Goal: Transaction & Acquisition: Purchase product/service

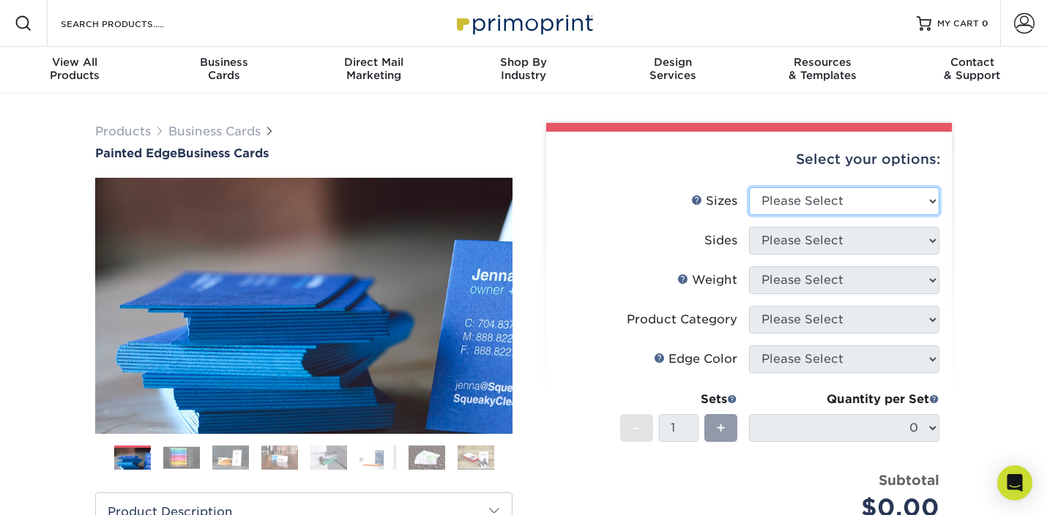
click at [924, 198] on select "Please Select 2" x 3.5" - Standard 2.125" x 3.375" - European 2.5" x 2.5" - Squ…" at bounding box center [844, 201] width 190 height 28
select select "2.00x3.50"
click at [749, 187] on select "Please Select 2" x 3.5" - Standard 2.125" x 3.375" - European 2.5" x 2.5" - Squ…" at bounding box center [844, 201] width 190 height 28
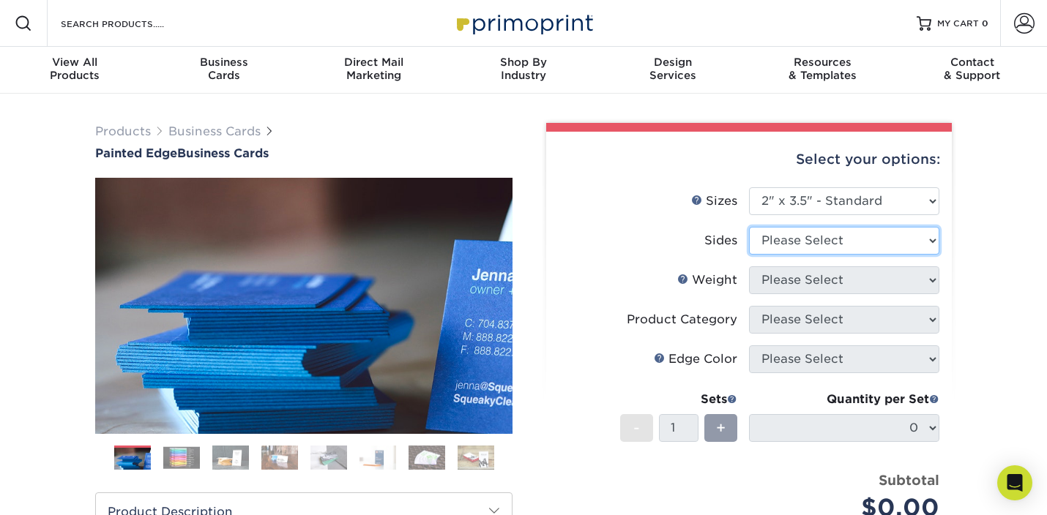
click at [912, 238] on select "Please Select Print Both Sides Print Front Only" at bounding box center [844, 241] width 190 height 28
select select "13abbda7-1d64-4f25-8bb2-c179b224825d"
click at [749, 227] on select "Please Select Print Both Sides Print Front Only" at bounding box center [844, 241] width 190 height 28
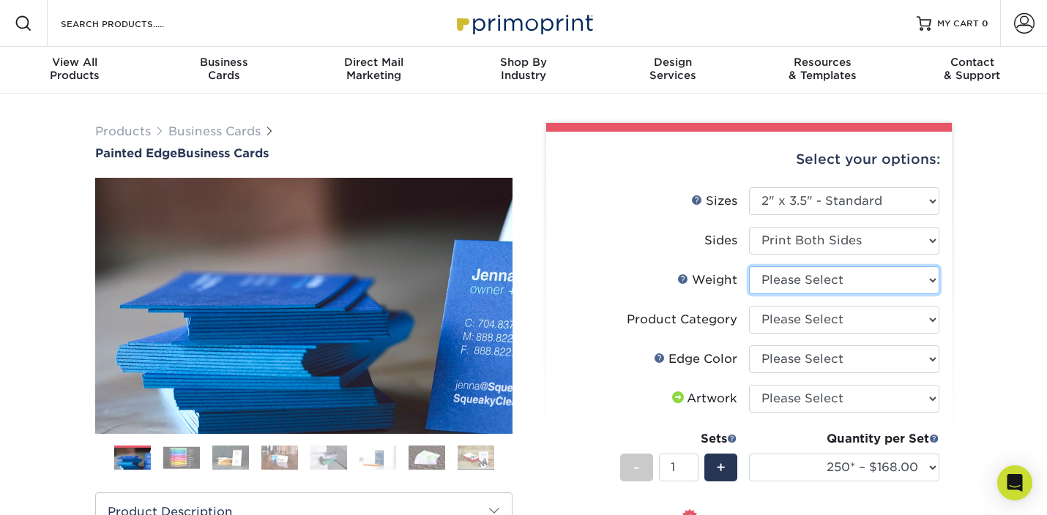
click at [923, 279] on select "Please Select 32PTUC" at bounding box center [844, 281] width 190 height 28
click at [749, 267] on select "Please Select 32PTUC" at bounding box center [844, 281] width 190 height 28
click at [915, 281] on select "Please Select 32PTUC" at bounding box center [844, 281] width 190 height 28
select select "32PTUC"
click at [749, 267] on select "Please Select 32PTUC" at bounding box center [844, 281] width 190 height 28
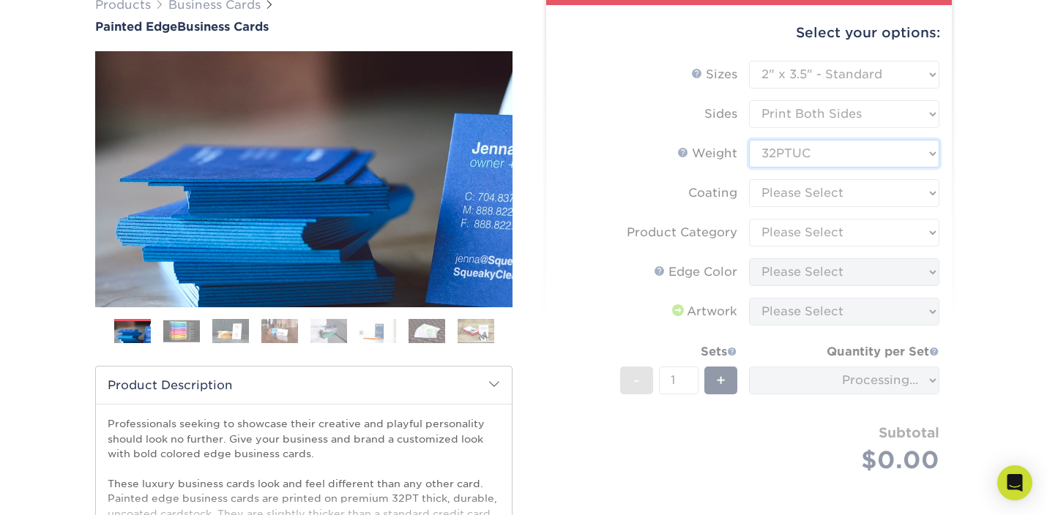
scroll to position [129, 0]
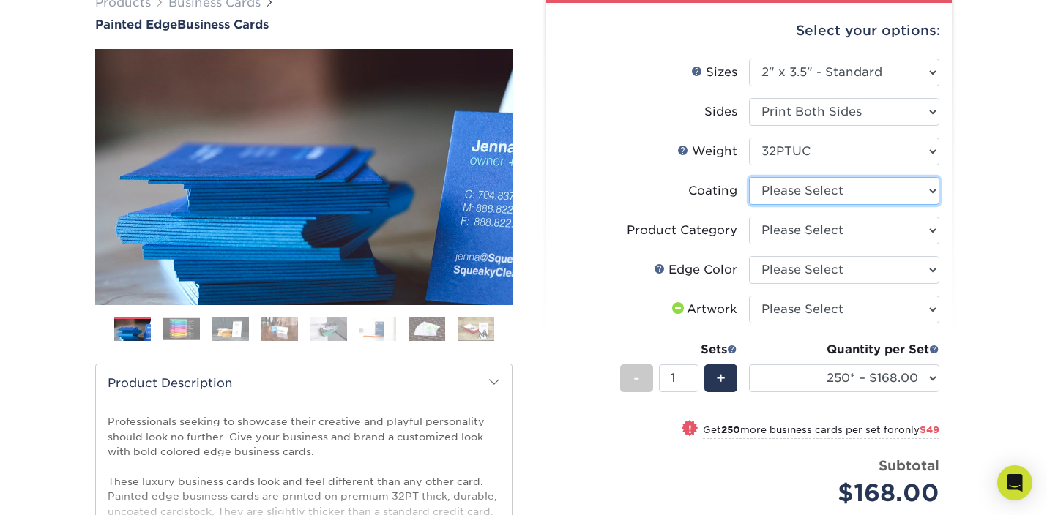
click at [926, 187] on select at bounding box center [844, 191] width 190 height 28
click at [749, 177] on select at bounding box center [844, 191] width 190 height 28
click at [916, 190] on select at bounding box center [844, 191] width 190 height 28
click at [749, 177] on select at bounding box center [844, 191] width 190 height 28
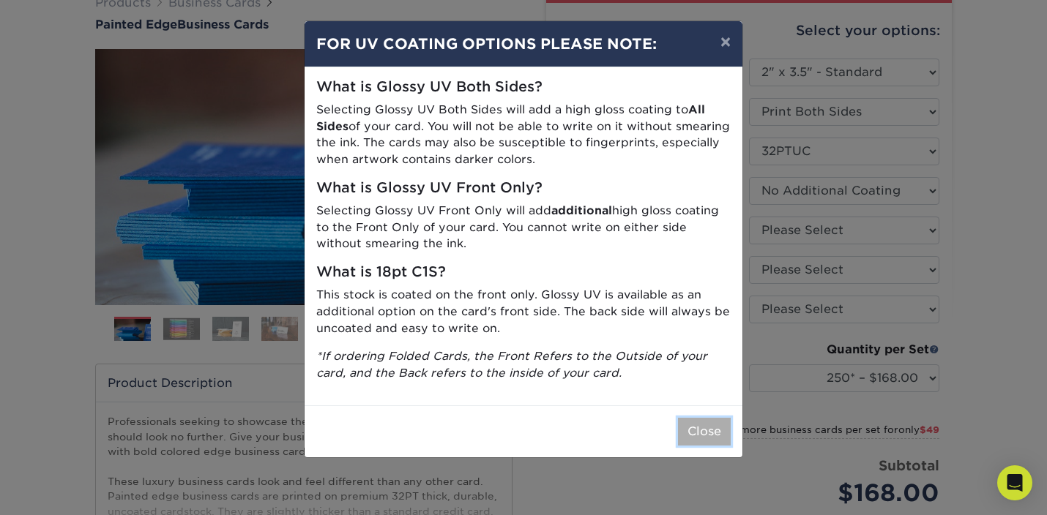
click at [696, 428] on button "Close" at bounding box center [704, 432] width 53 height 28
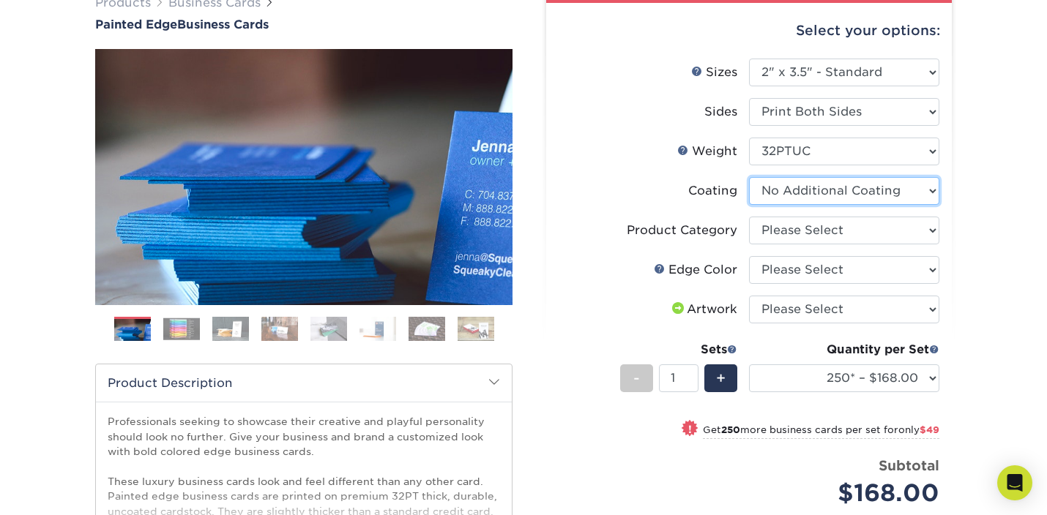
click at [926, 189] on select at bounding box center [844, 191] width 190 height 28
select select "-1"
click at [749, 177] on select at bounding box center [844, 191] width 190 height 28
select select
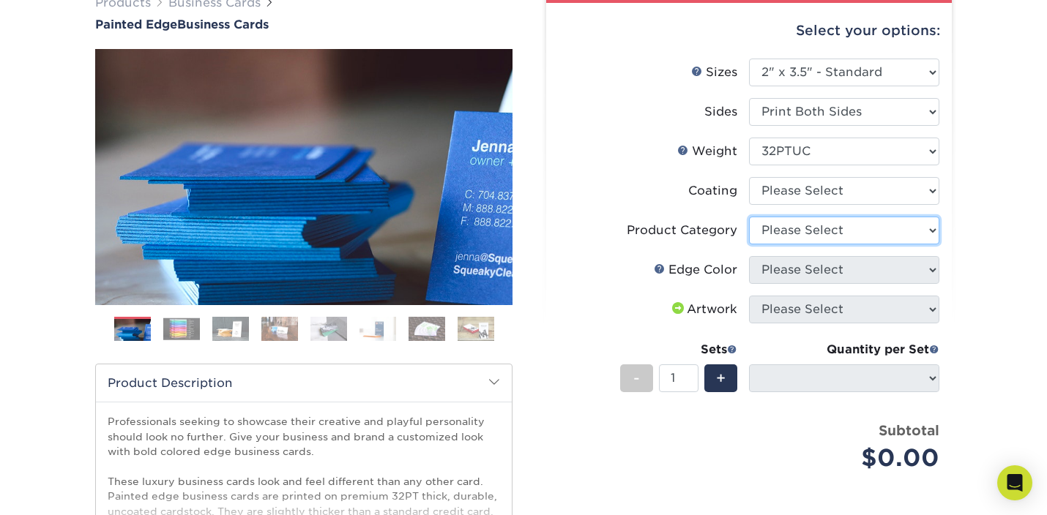
click at [925, 230] on select "Please Select Business Cards" at bounding box center [844, 231] width 190 height 28
select select "3b5148f1-0588-4f88-a218-97bcfdce65c1"
click at [749, 217] on select "Please Select Business Cards" at bounding box center [844, 231] width 190 height 28
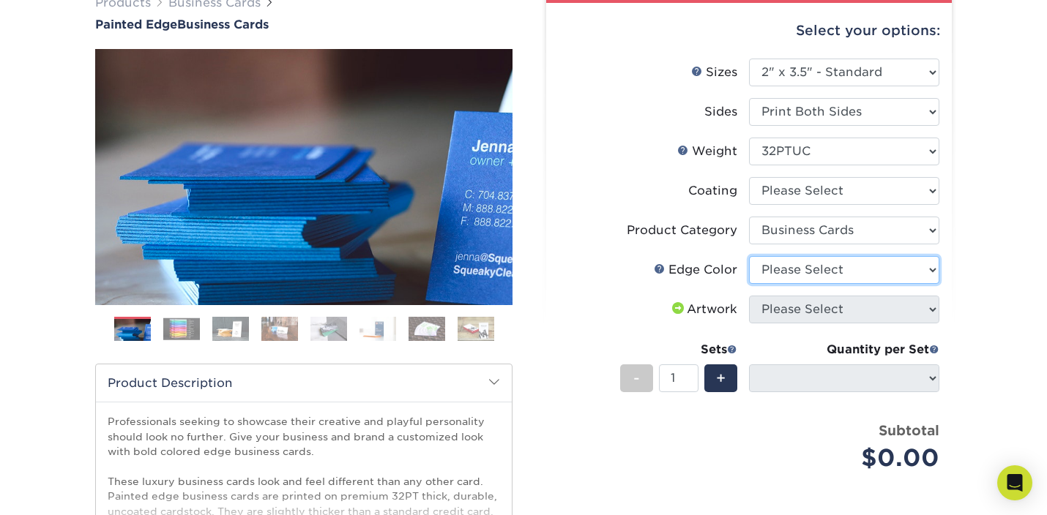
click at [926, 269] on select "Please Select Charcoal Black Brown Blue Pearlescent Blue Pearlescent Gold Pearl…" at bounding box center [844, 270] width 190 height 28
click at [749, 256] on select "Please Select Charcoal Black Brown Blue Pearlescent Blue Pearlescent Gold Pearl…" at bounding box center [844, 270] width 190 height 28
click at [926, 269] on select "Please Select Charcoal Black Brown Blue Pearlescent Blue Pearlescent Gold Pearl…" at bounding box center [844, 270] width 190 height 28
select select "e42633f1-b123-4179-bb8a-cf3a693d9207"
click at [749, 256] on select "Please Select Charcoal Black Brown Blue Pearlescent Blue Pearlescent Gold Pearl…" at bounding box center [844, 270] width 190 height 28
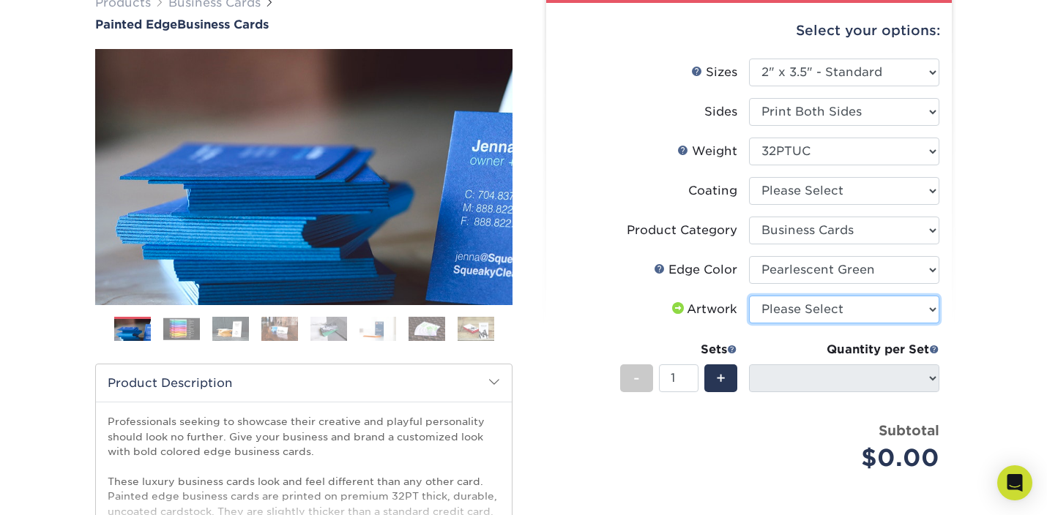
click at [908, 310] on select "Please Select I will upload files I need a design - $100" at bounding box center [844, 310] width 190 height 28
select select "upload"
click at [749, 296] on select "Please Select I will upload files I need a design - $100" at bounding box center [844, 310] width 190 height 28
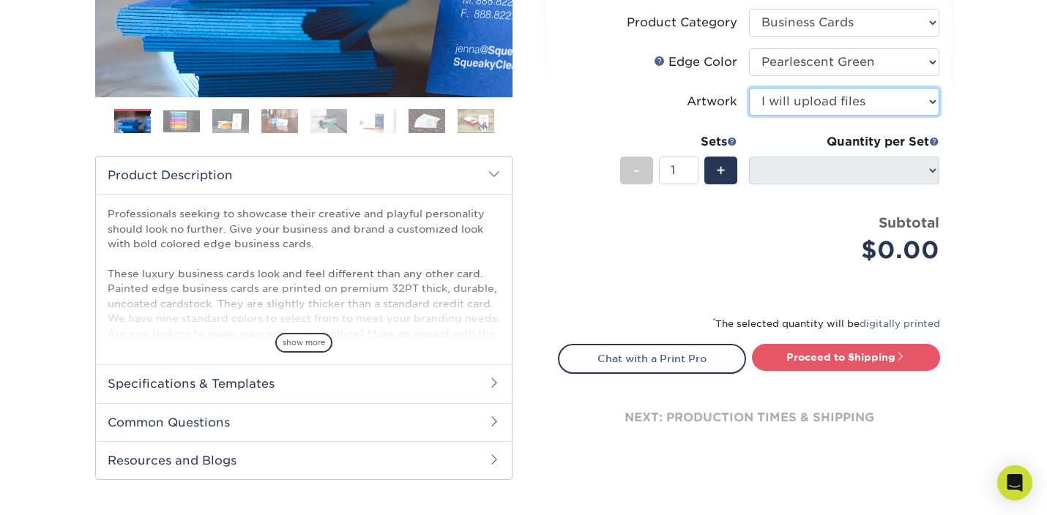
scroll to position [389, 0]
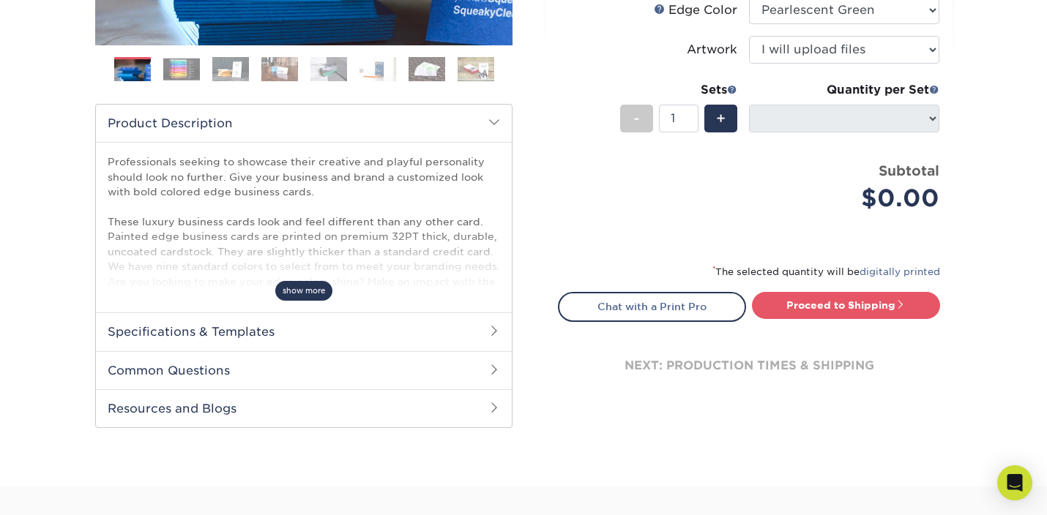
click at [301, 293] on span "show more" at bounding box center [303, 291] width 57 height 20
